Goal: Information Seeking & Learning: Learn about a topic

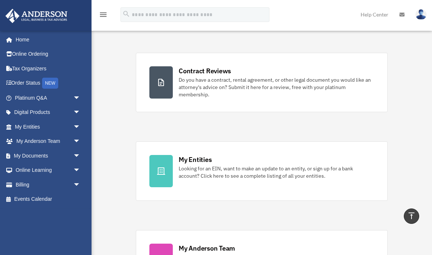
scroll to position [37, 0]
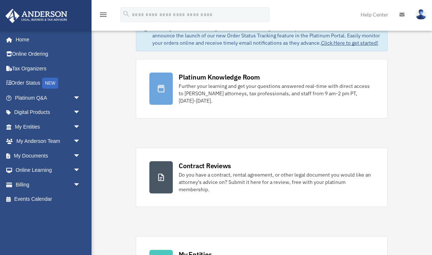
click at [250, 84] on div "Further your learning and get your questions answered real-time with direct acc…" at bounding box center [277, 93] width 196 height 22
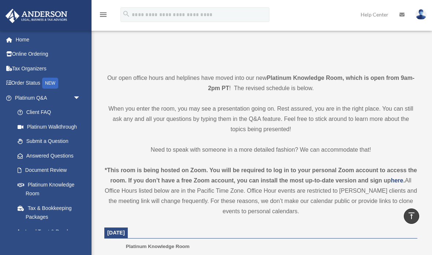
scroll to position [154, 0]
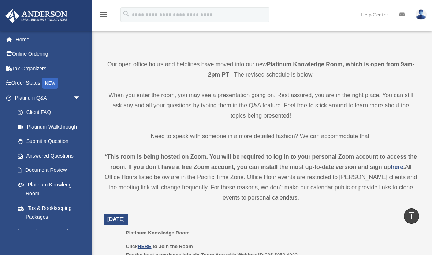
click at [342, 137] on p "Need to speak with someone in a more detailed fashion? We can accommodate that!" at bounding box center [260, 136] width 313 height 10
click at [50, 154] on link "Answered Questions" at bounding box center [50, 155] width 81 height 15
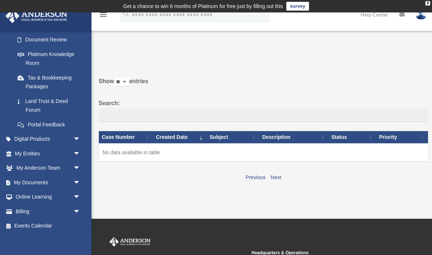
scroll to position [130, 0]
click at [77, 147] on span "arrow_drop_down" at bounding box center [80, 153] width 15 height 15
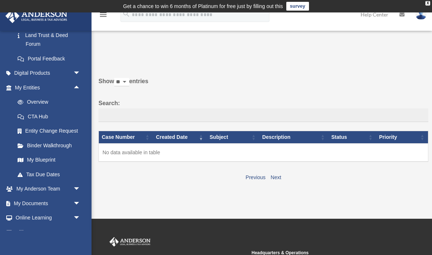
scroll to position [197, 0]
click at [40, 111] on link "CTA Hub" at bounding box center [50, 116] width 81 height 15
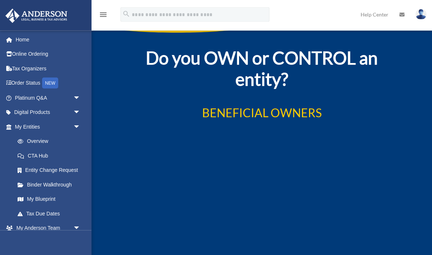
scroll to position [1088, 0]
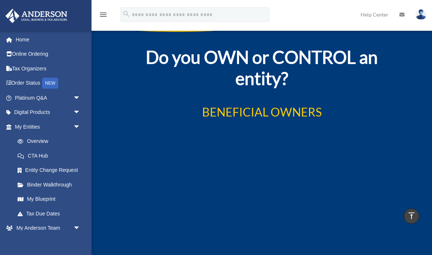
click at [77, 224] on span "arrow_drop_down" at bounding box center [80, 228] width 15 height 15
click at [80, 224] on span "arrow_drop_up" at bounding box center [80, 228] width 15 height 15
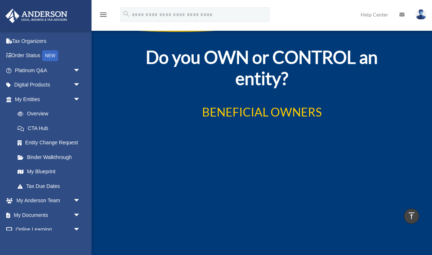
scroll to position [61, 0]
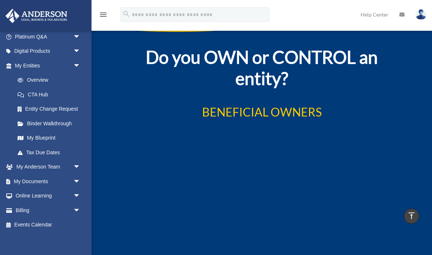
click at [78, 160] on span "arrow_drop_down" at bounding box center [80, 167] width 15 height 15
click at [62, 180] on link "My Anderson Team" at bounding box center [50, 181] width 81 height 15
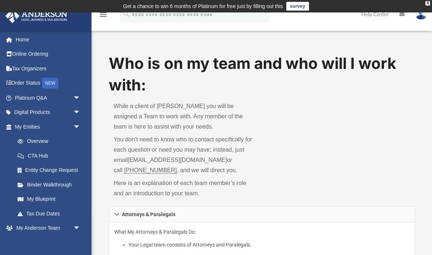
click at [33, 55] on link "Online Ordering" at bounding box center [48, 54] width 86 height 15
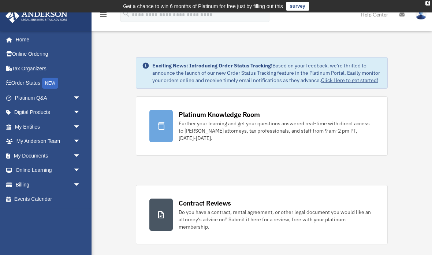
click at [25, 38] on link "Home" at bounding box center [46, 39] width 83 height 15
click at [76, 128] on span "arrow_drop_down" at bounding box center [80, 126] width 15 height 15
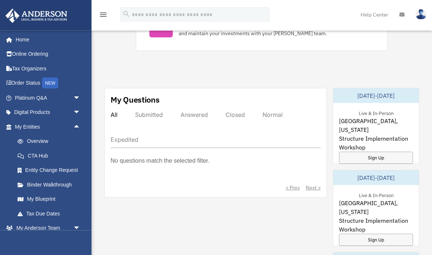
scroll to position [371, 0]
click at [75, 97] on span "arrow_drop_down" at bounding box center [80, 98] width 15 height 15
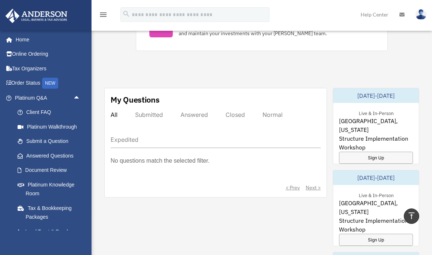
click at [62, 182] on link "Platinum Knowledge Room" at bounding box center [50, 188] width 81 height 23
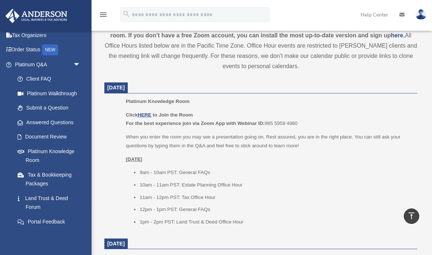
scroll to position [44, 0]
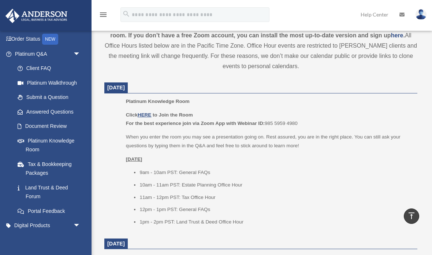
click at [38, 186] on link "Land Trust & Deed Forum" at bounding box center [50, 191] width 81 height 23
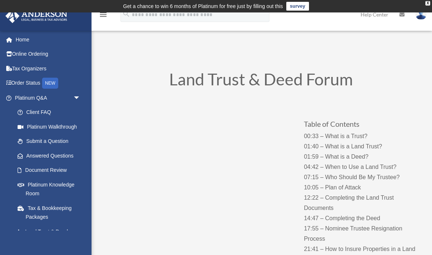
click at [49, 182] on link "Platinum Knowledge Room" at bounding box center [50, 188] width 81 height 23
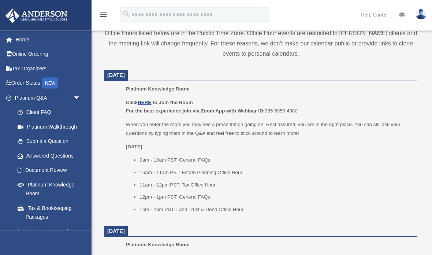
scroll to position [298, 0]
click at [145, 100] on u "HERE" at bounding box center [145, 102] width 14 height 5
